Goal: Task Accomplishment & Management: Complete application form

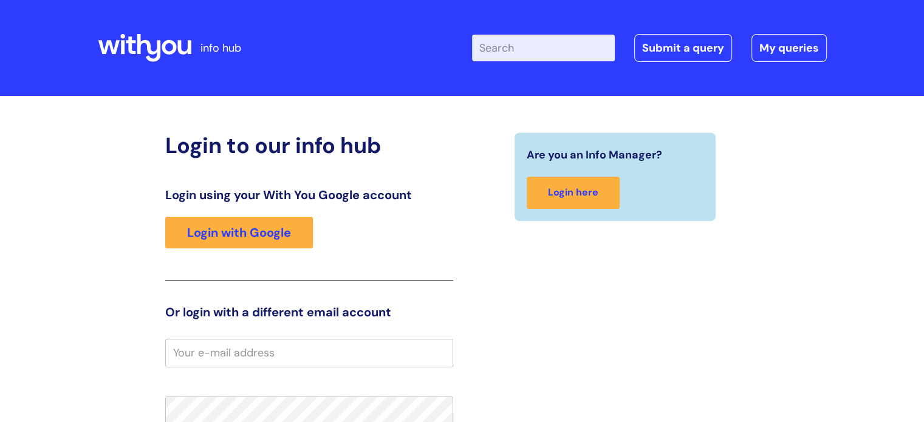
click at [296, 216] on div "Login using your With You Google account Login with Google" at bounding box center [309, 234] width 288 height 93
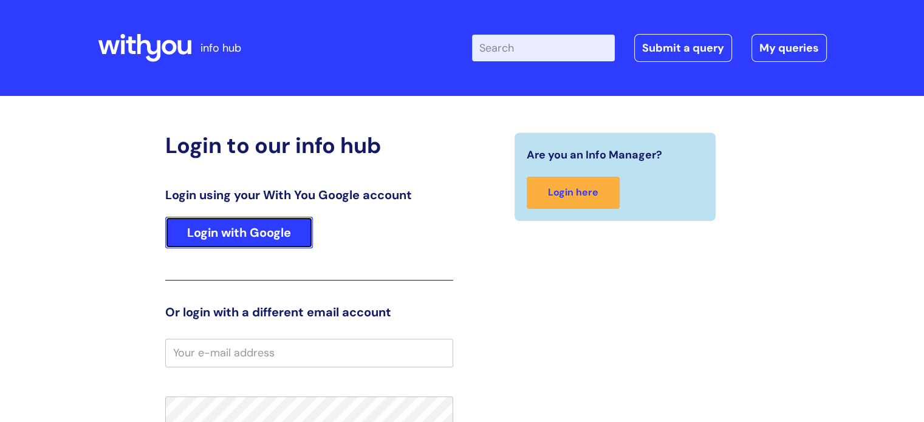
click at [293, 234] on link "Login with Google" at bounding box center [239, 233] width 148 height 32
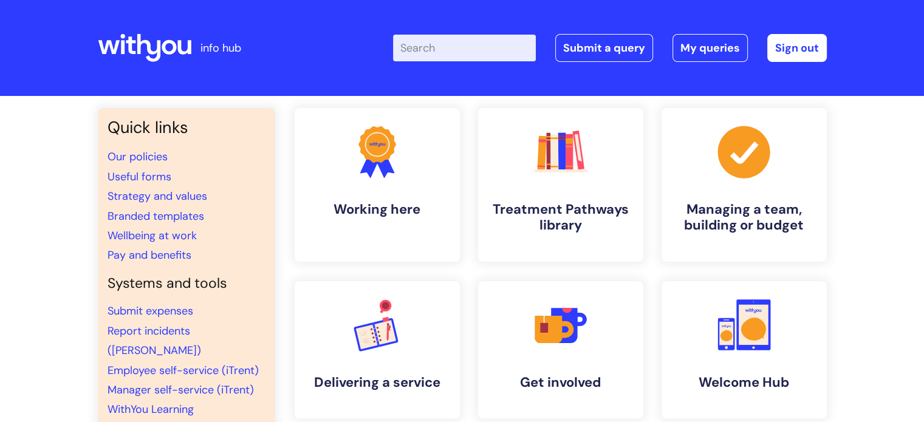
click at [447, 46] on input "Enter your search term here..." at bounding box center [464, 48] width 143 height 27
type input "withyou weekly"
click button "Search" at bounding box center [0, 0] width 0 height 0
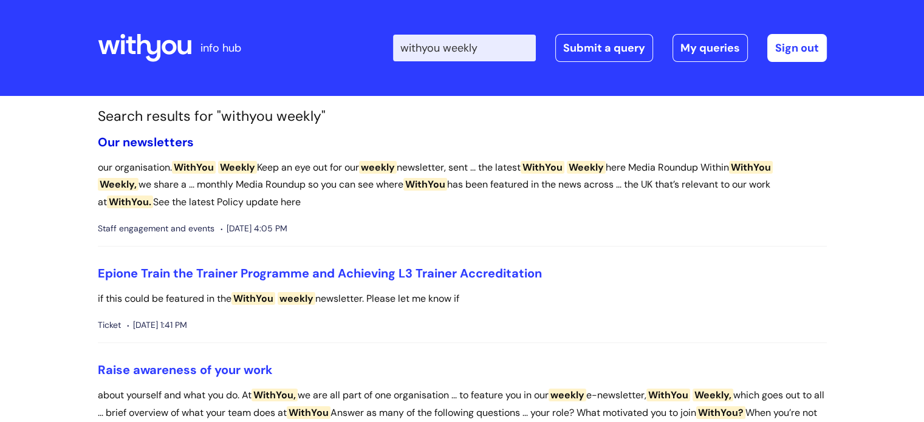
click at [167, 136] on link "Our newsletters" at bounding box center [146, 142] width 96 height 16
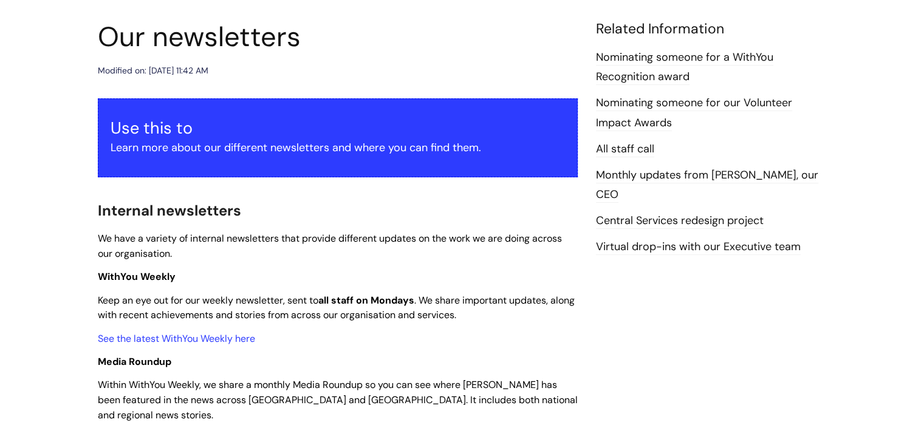
scroll to position [61, 0]
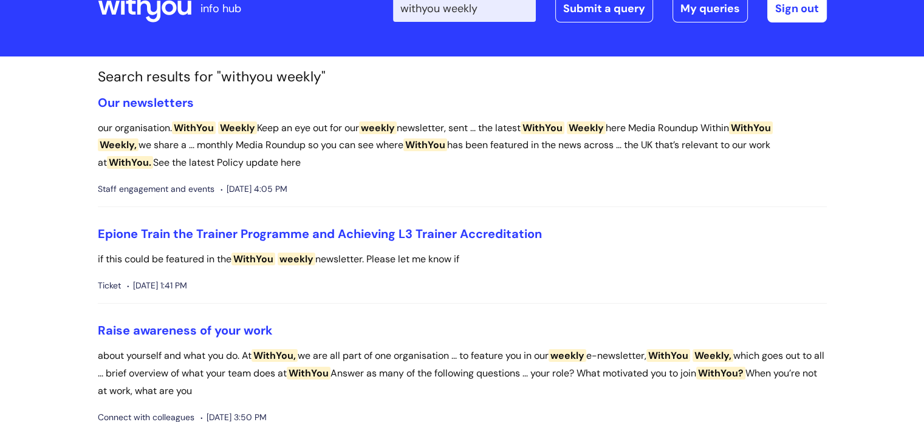
scroll to position [61, 0]
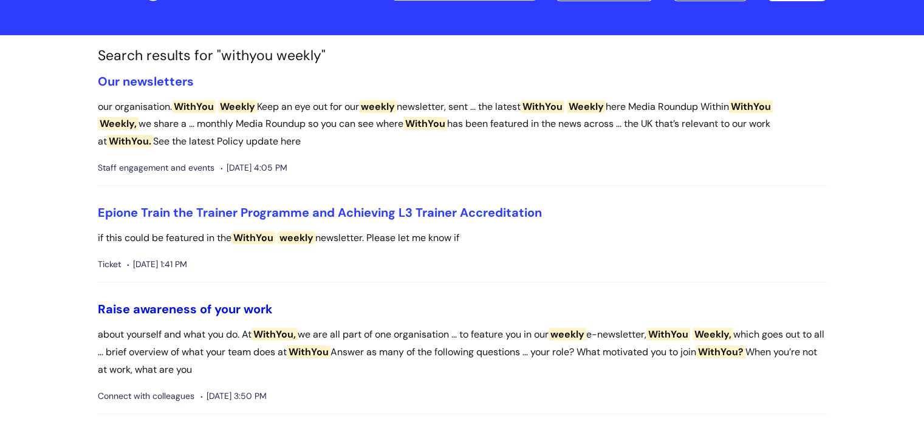
click at [181, 313] on link "Raise awareness of your work" at bounding box center [185, 309] width 175 height 16
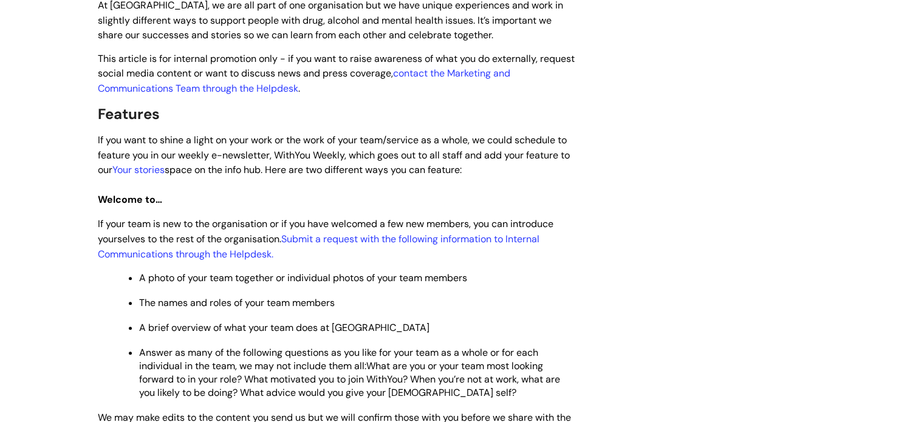
scroll to position [425, 0]
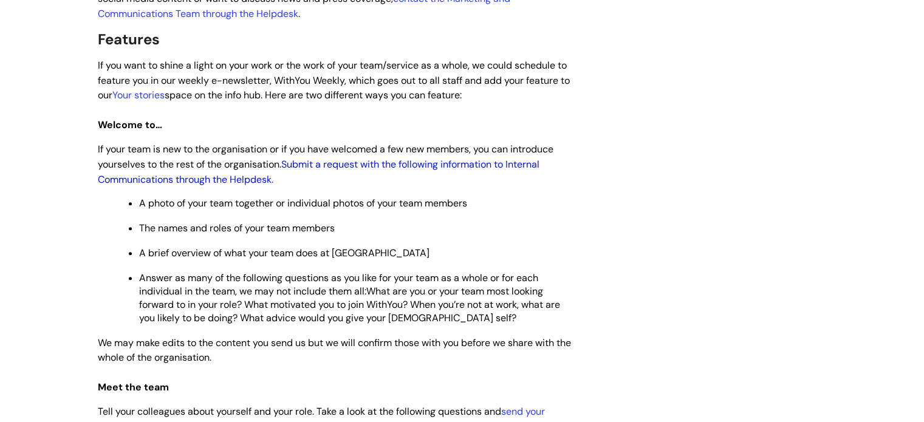
click at [329, 163] on link "Submit a request with the following information to Internal Communications thro…" at bounding box center [319, 172] width 442 height 28
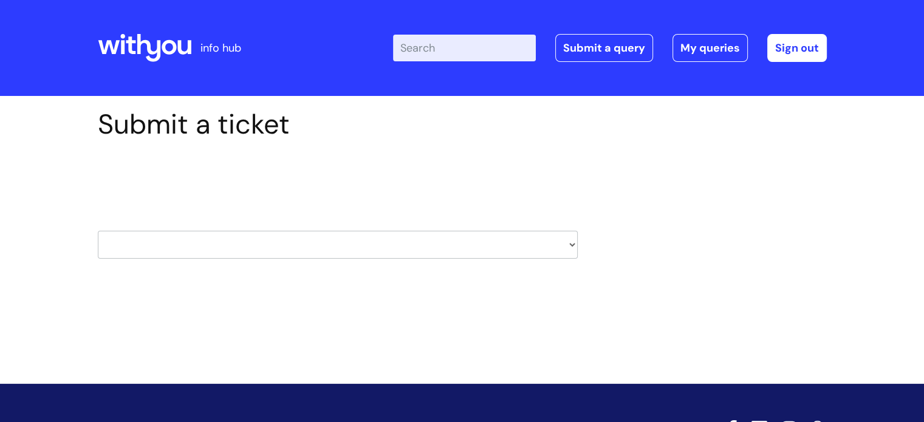
click at [328, 252] on select "HR / People IT and Support Clinical Drug Alerts Finance Accounts Data Support T…" at bounding box center [338, 245] width 480 height 28
select select "internal_communications"
click at [98, 231] on select "HR / People IT and Support Clinical Drug Alerts Finance Accounts Data Support T…" at bounding box center [338, 245] width 480 height 28
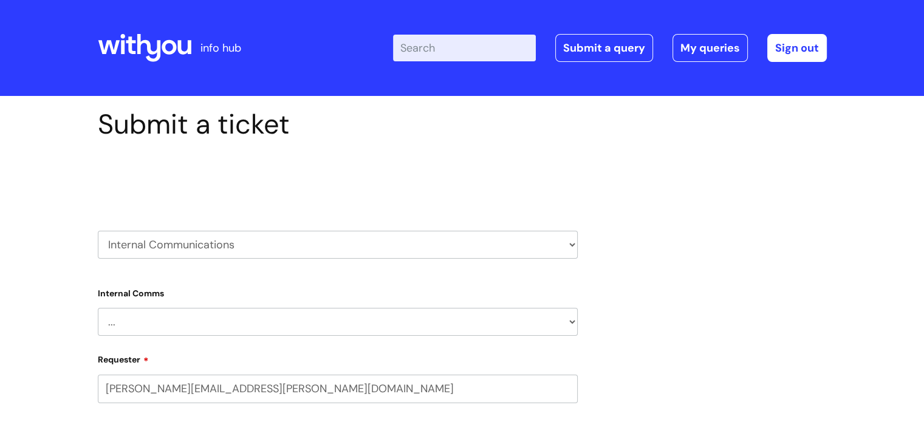
select select "80004418200"
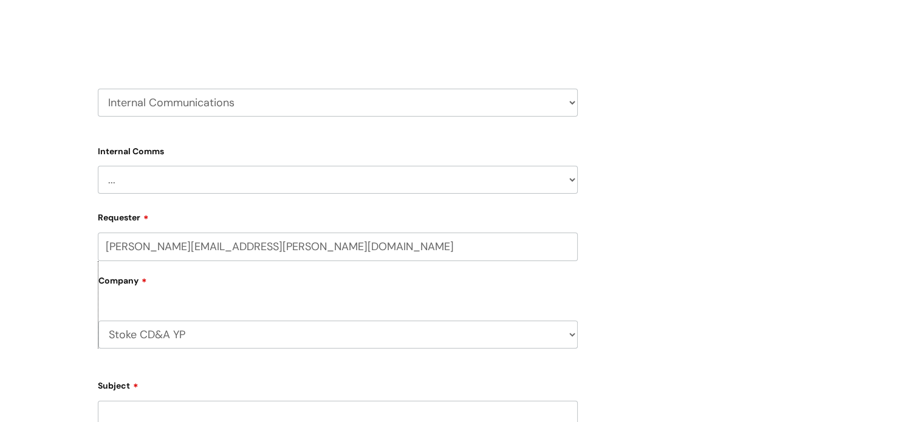
scroll to position [122, 0]
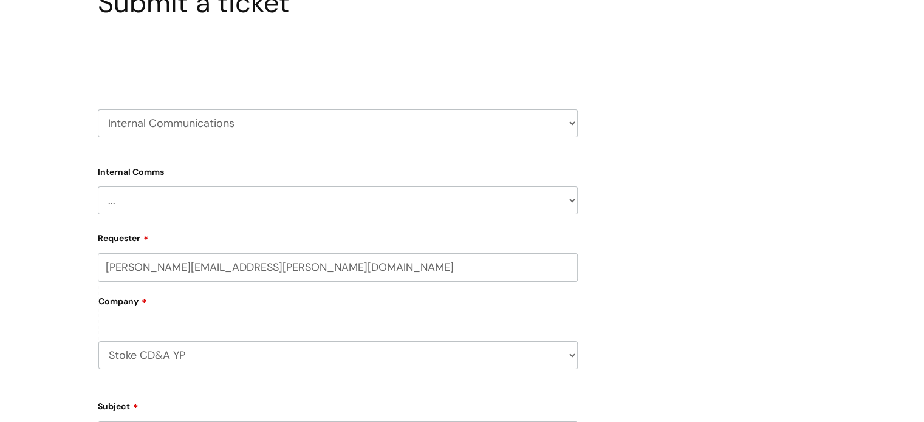
click at [262, 351] on select "Stoke CD&A YP WithYou Current Staff" at bounding box center [337, 355] width 479 height 28
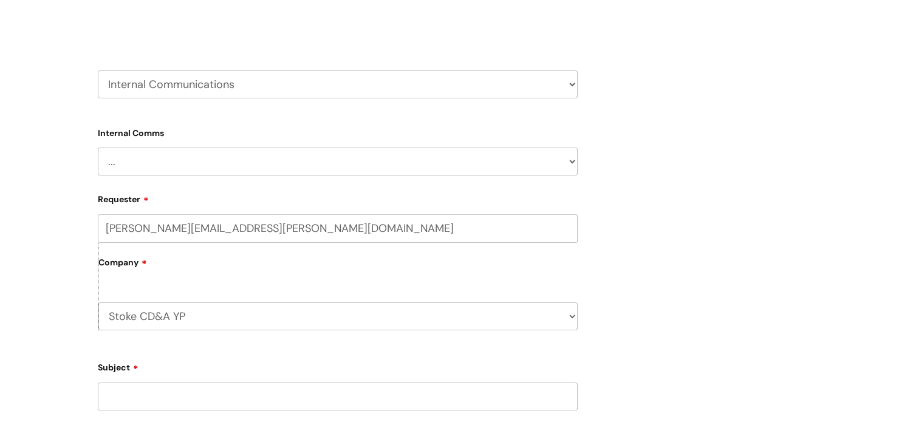
scroll to position [182, 0]
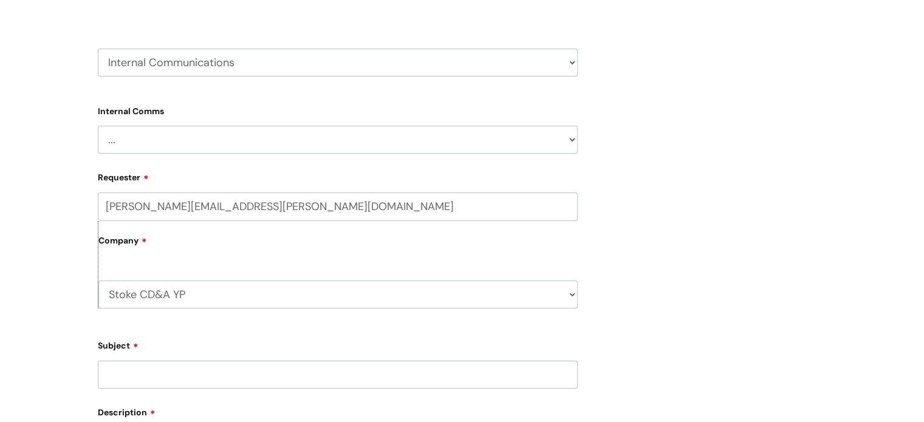
click at [265, 304] on select "Stoke CD&A YP WithYou Current Staff" at bounding box center [337, 295] width 479 height 28
click at [63, 301] on div "Submit a ticket Select issue type HR / People IT and Support Clinical Drug Aler…" at bounding box center [462, 311] width 924 height 795
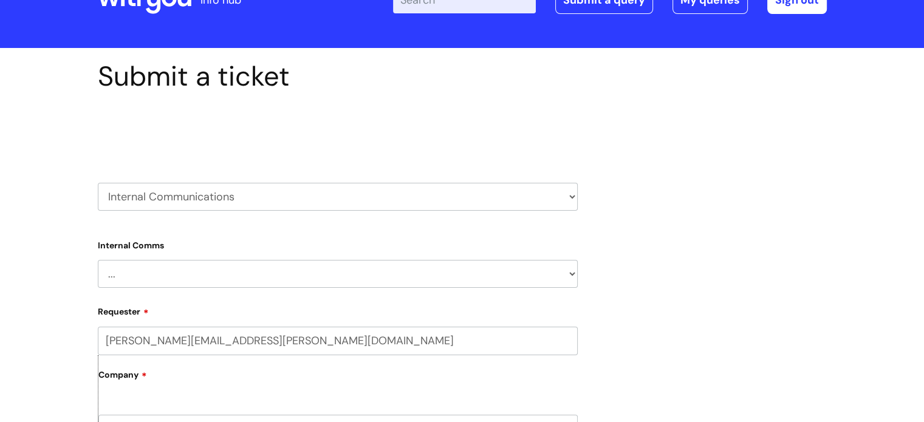
scroll to position [0, 0]
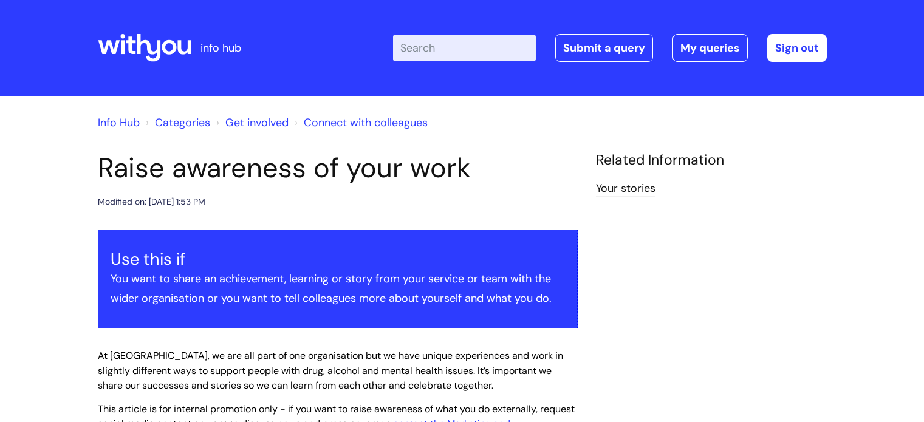
scroll to position [425, 0]
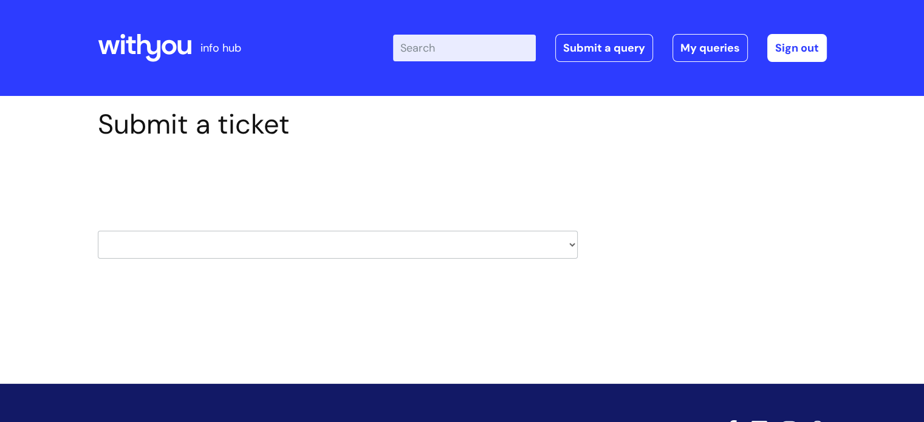
click at [222, 247] on select "HR / People IT and Support Clinical Drug Alerts Finance Accounts Data Support T…" at bounding box center [338, 245] width 480 height 28
select select "internal_communications"
click at [98, 231] on select "HR / People IT and Support Clinical Drug Alerts Finance Accounts Data Support T…" at bounding box center [338, 245] width 480 height 28
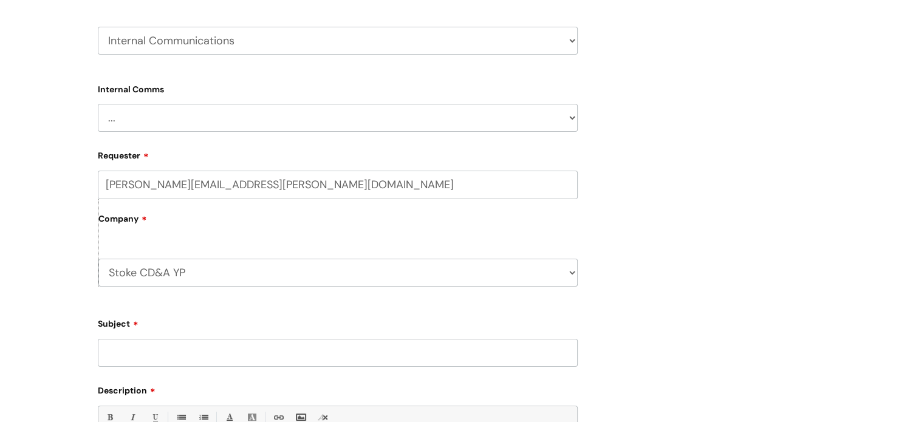
scroll to position [55, 0]
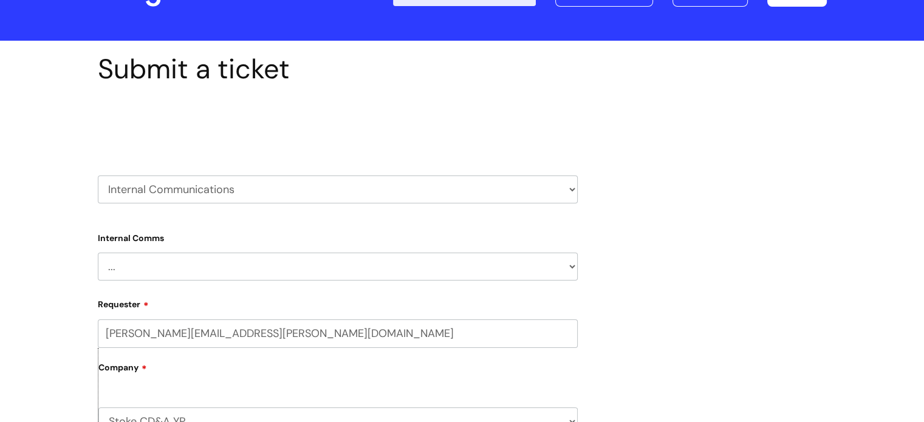
click at [187, 342] on input "[PERSON_NAME][EMAIL_ADDRESS][PERSON_NAME][DOMAIN_NAME]" at bounding box center [338, 334] width 480 height 28
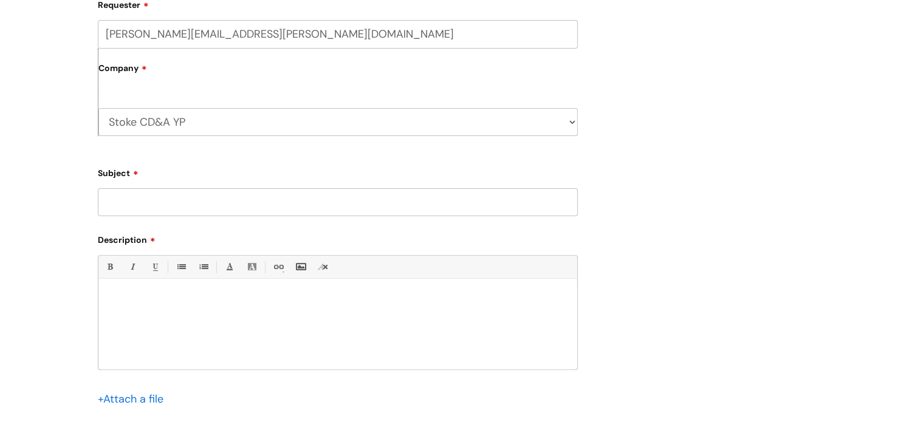
scroll to position [0, 0]
